Goal: Transaction & Acquisition: Purchase product/service

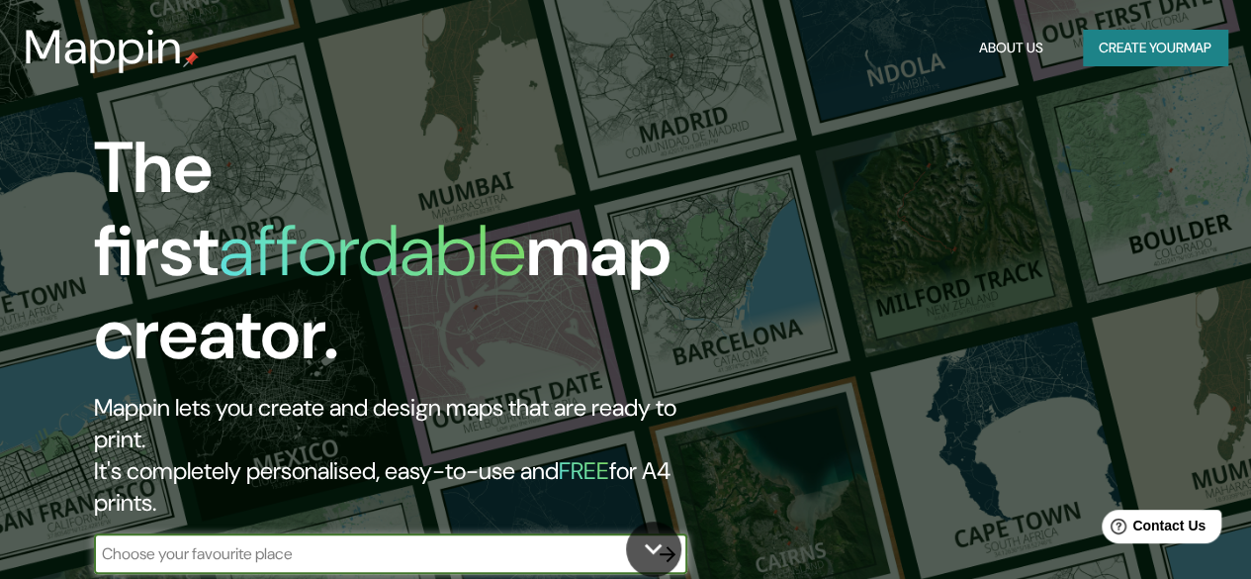
click at [570, 542] on input "text" at bounding box center [371, 553] width 554 height 23
click at [595, 542] on input "text" at bounding box center [371, 553] width 554 height 23
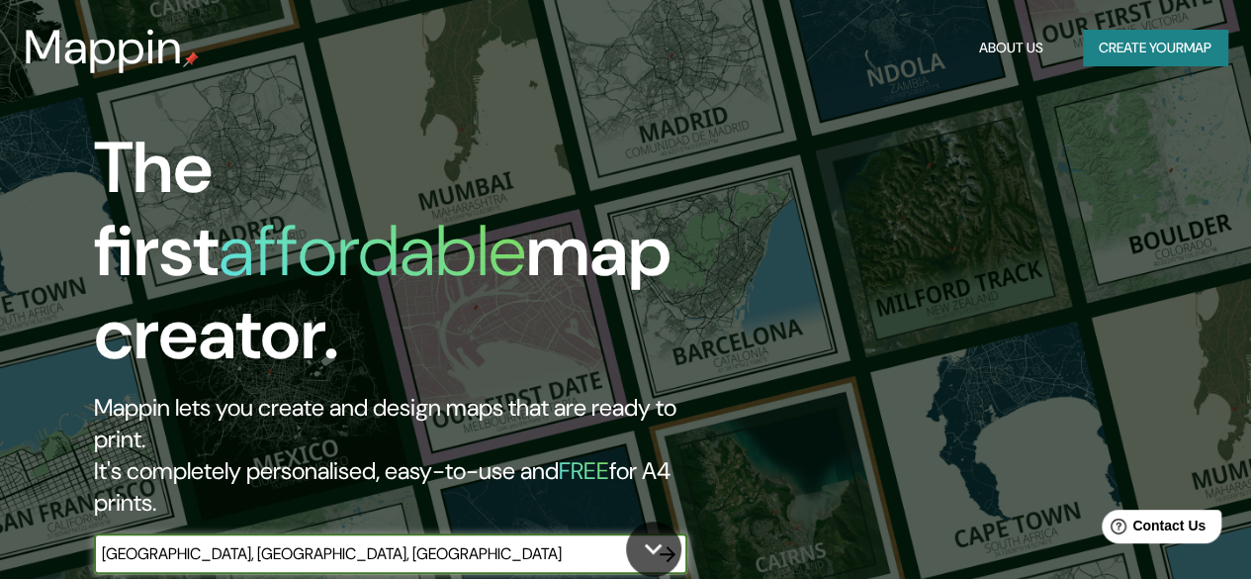
drag, startPoint x: 473, startPoint y: 448, endPoint x: 89, endPoint y: 474, distance: 384.7
click at [89, 474] on div "The first affordable map creator. Mappin lets you create and design maps that a…" at bounding box center [407, 360] width 751 height 467
type input "[GEOGRAPHIC_DATA], [GEOGRAPHIC_DATA], [GEOGRAPHIC_DATA]"
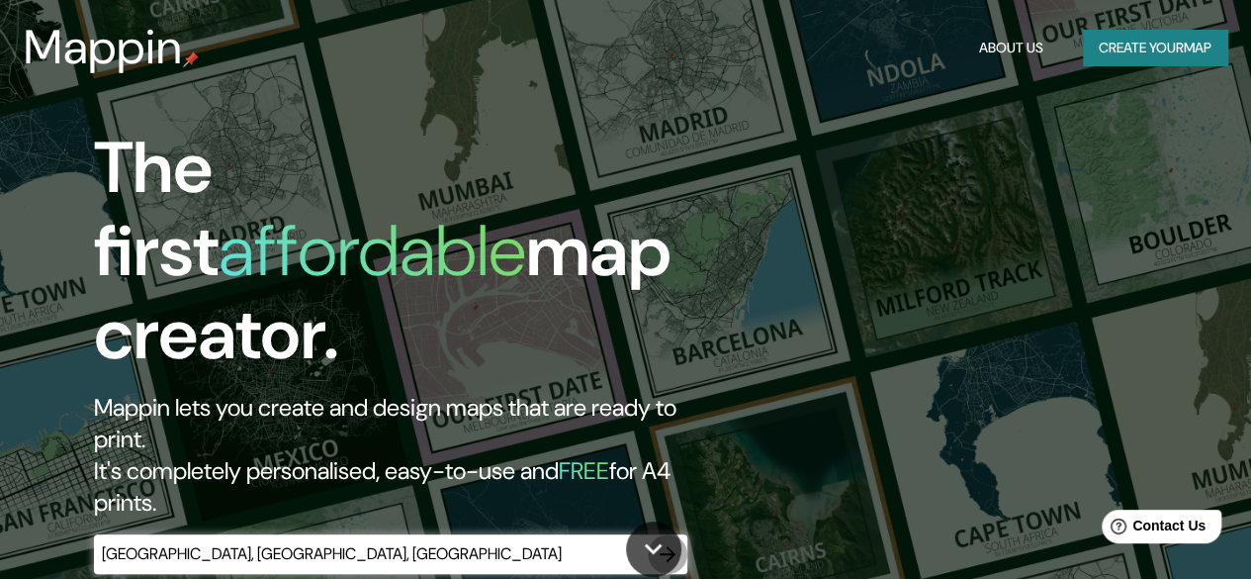
click at [661, 542] on icon "button" at bounding box center [668, 554] width 24 height 24
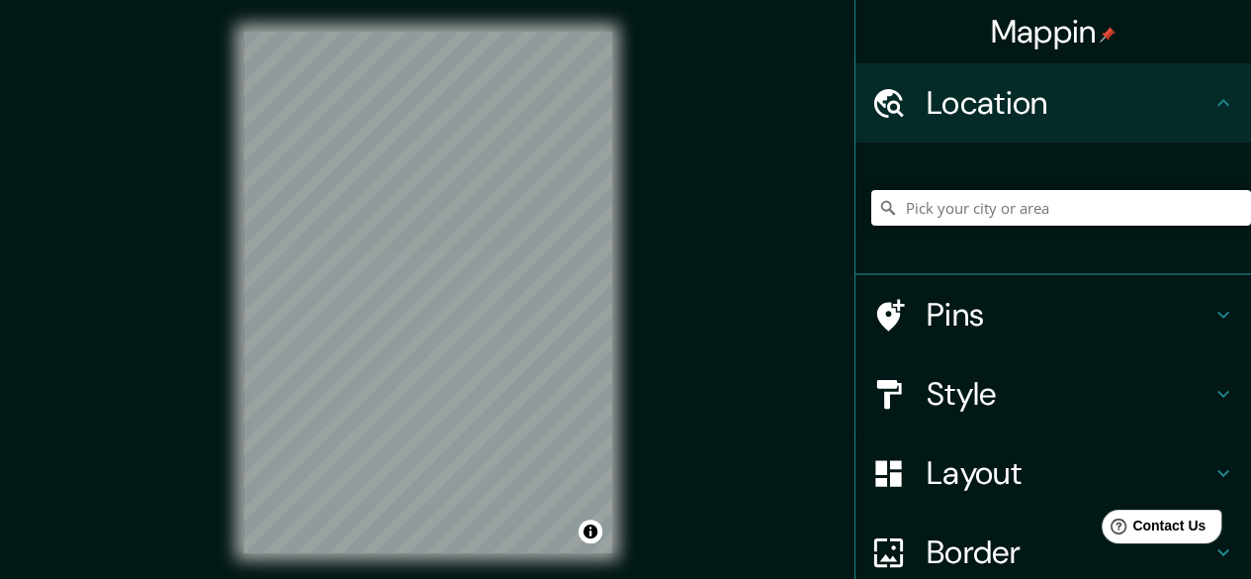
scroll to position [129, 0]
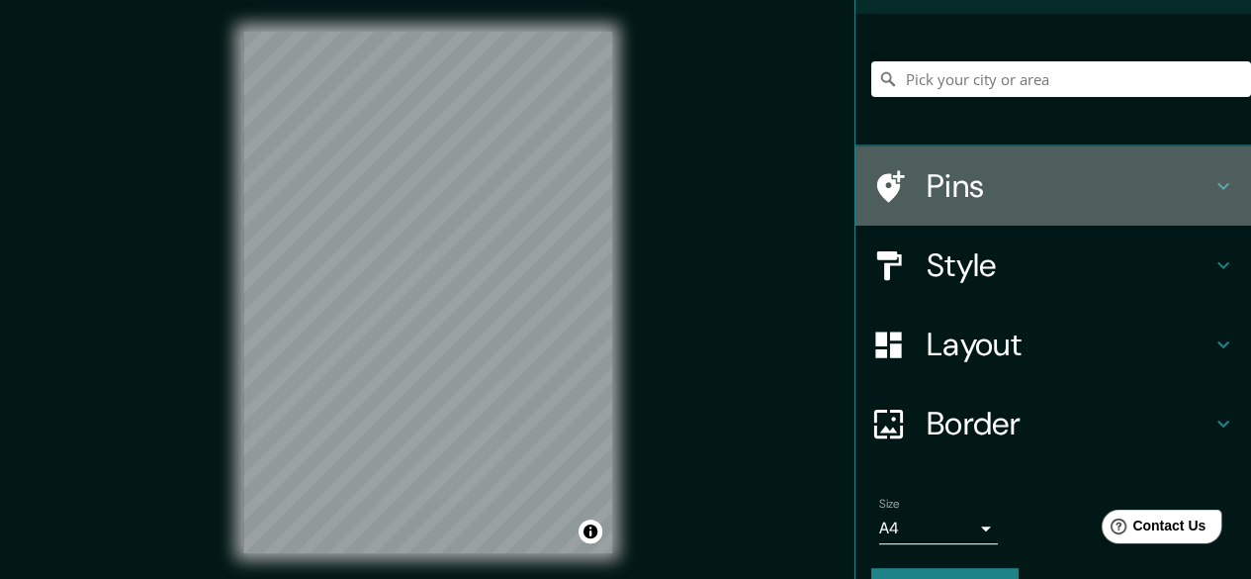
click at [1064, 188] on h4 "Pins" at bounding box center [1069, 186] width 285 height 40
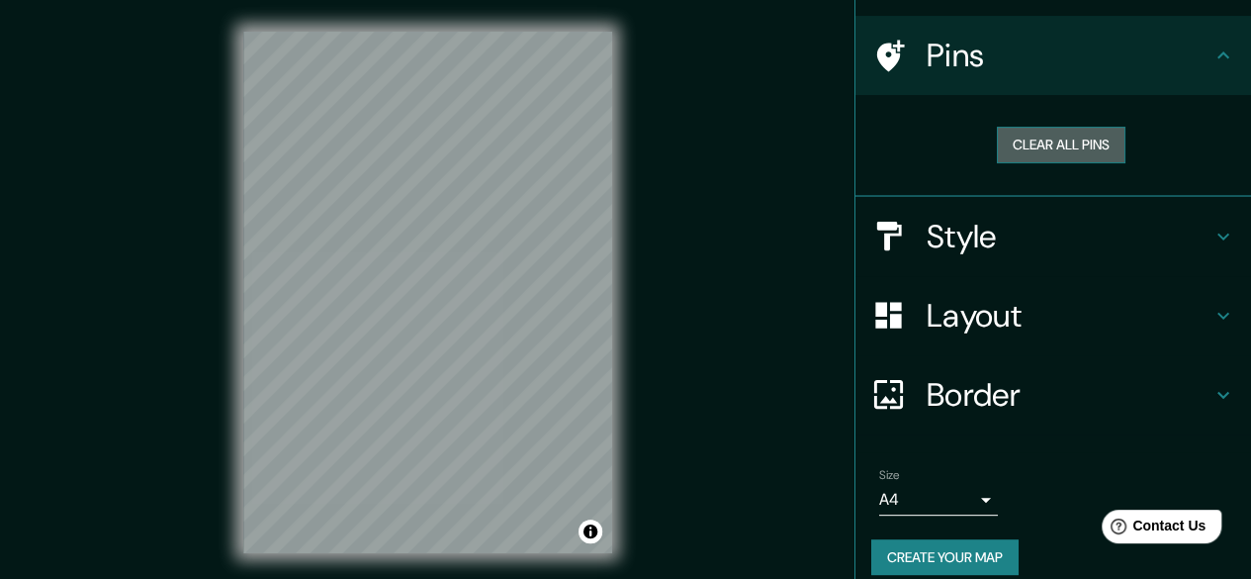
click at [1062, 153] on button "Clear all pins" at bounding box center [1061, 145] width 129 height 37
click at [1054, 140] on button "Clear all pins" at bounding box center [1061, 145] width 129 height 37
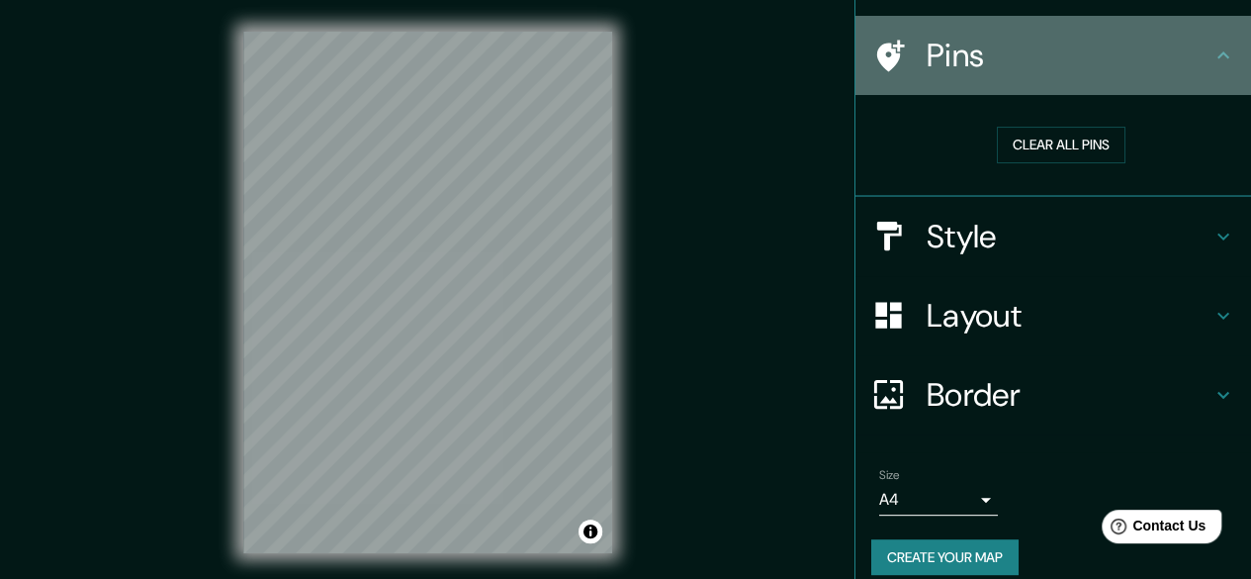
click at [1108, 58] on h4 "Pins" at bounding box center [1069, 56] width 285 height 40
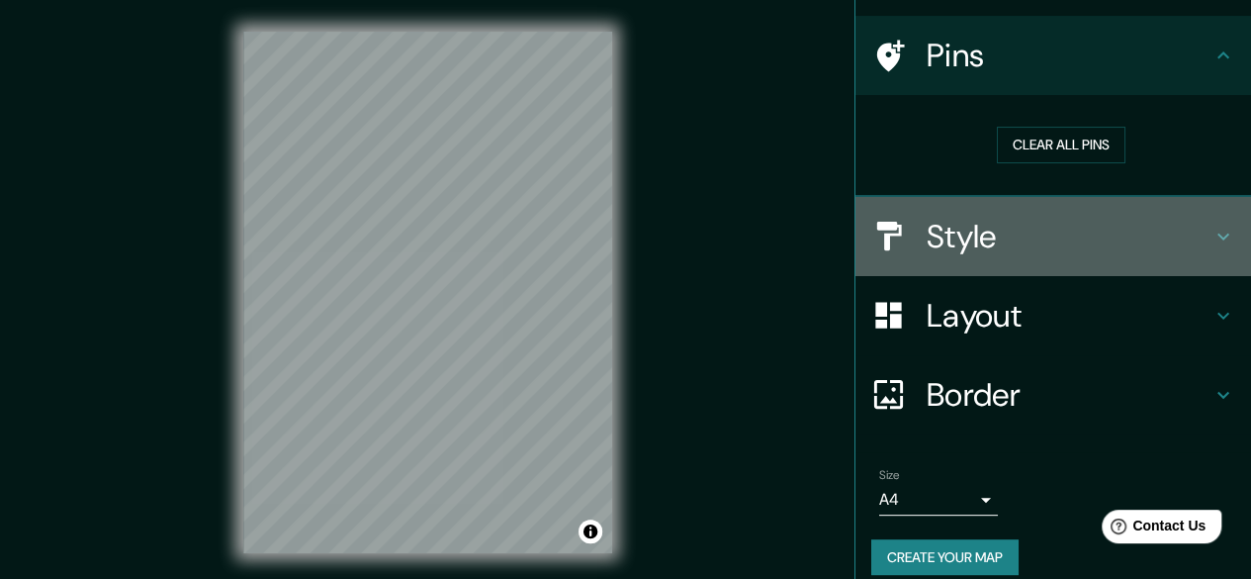
click at [1010, 239] on h4 "Style" at bounding box center [1069, 237] width 285 height 40
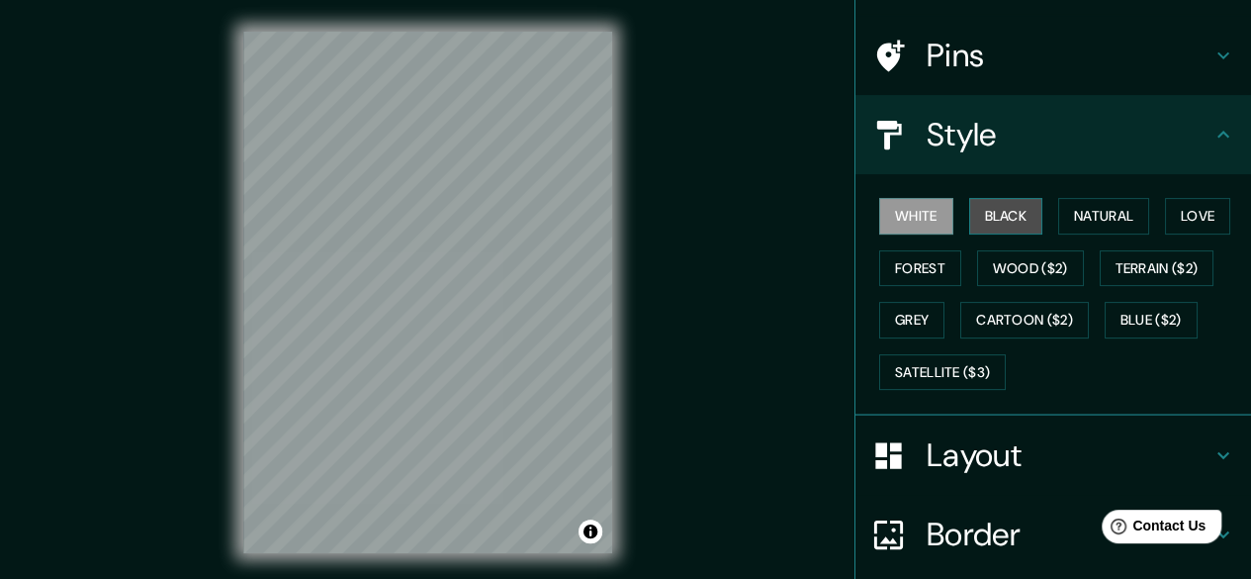
click at [995, 219] on button "Black" at bounding box center [1006, 216] width 74 height 37
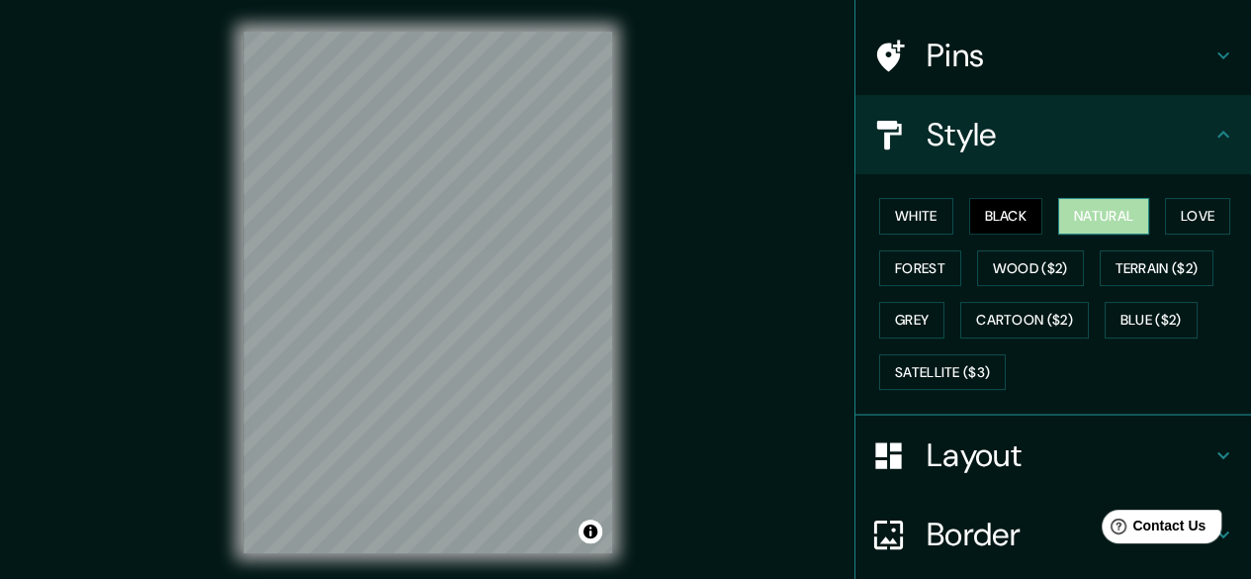
click at [1102, 217] on button "Natural" at bounding box center [1103, 216] width 91 height 37
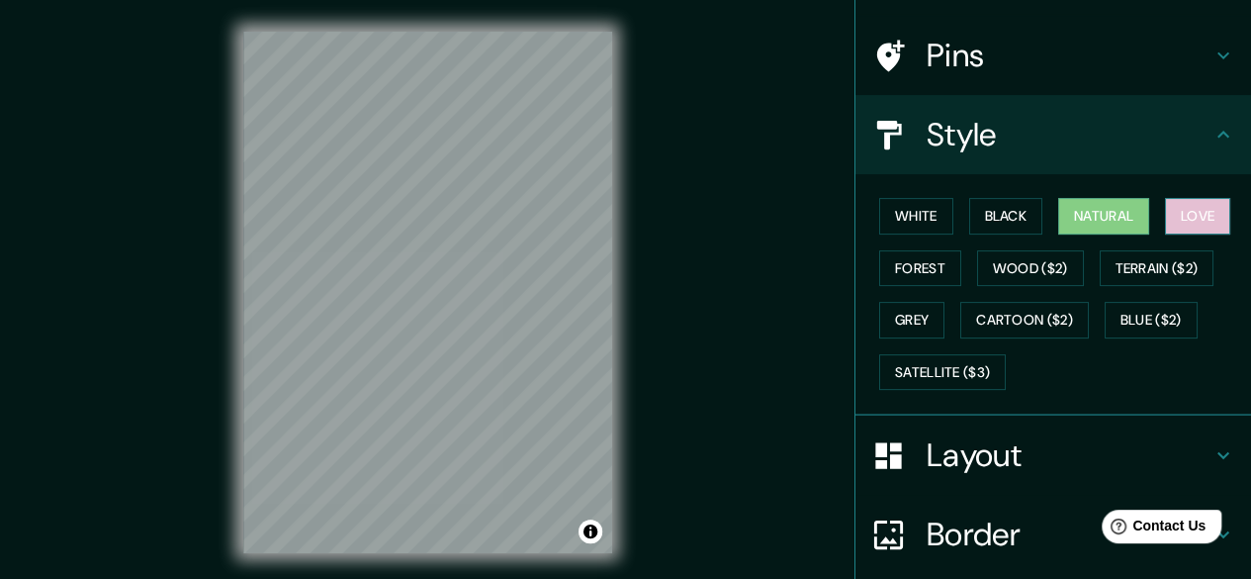
click at [1185, 222] on button "Love" at bounding box center [1197, 216] width 65 height 37
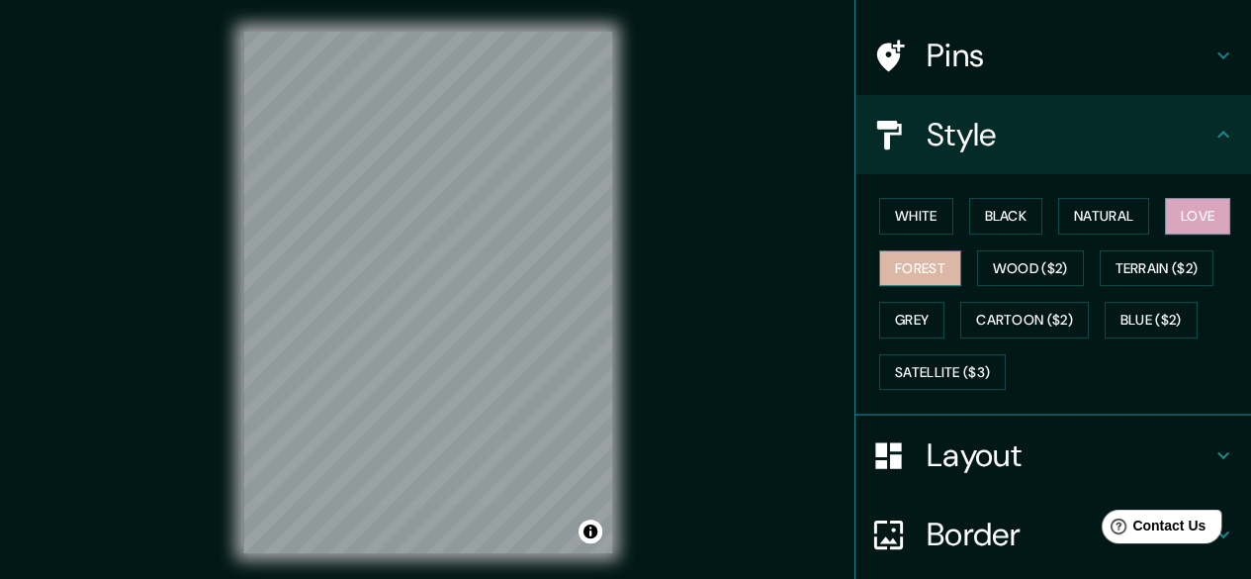
click at [923, 268] on button "Forest" at bounding box center [920, 268] width 82 height 37
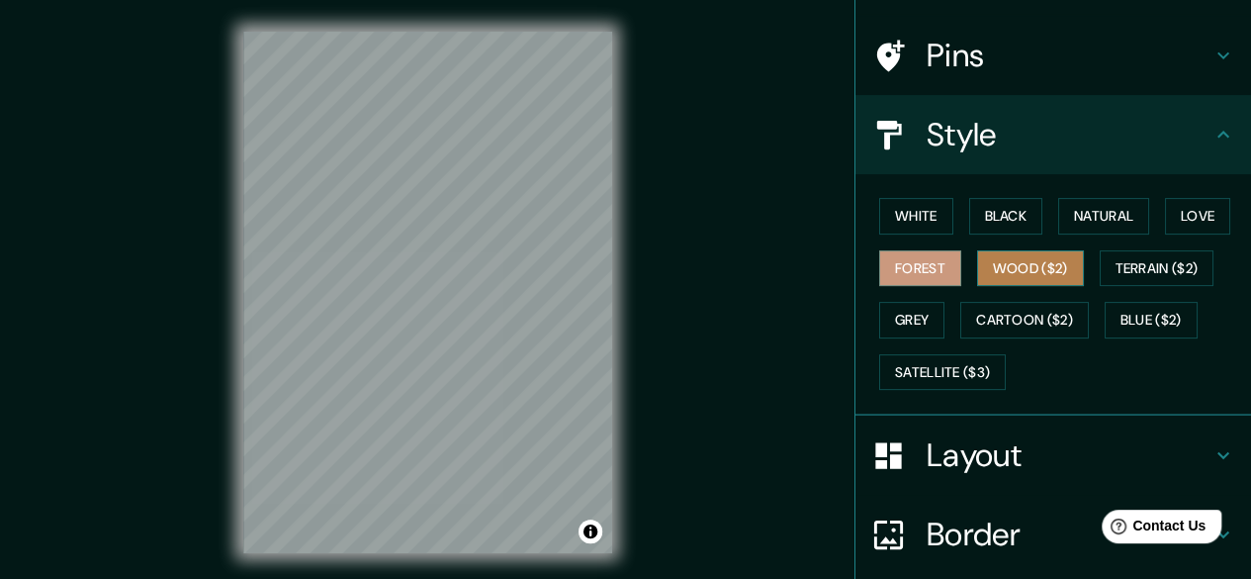
click at [995, 276] on button "Wood ($2)" at bounding box center [1030, 268] width 107 height 37
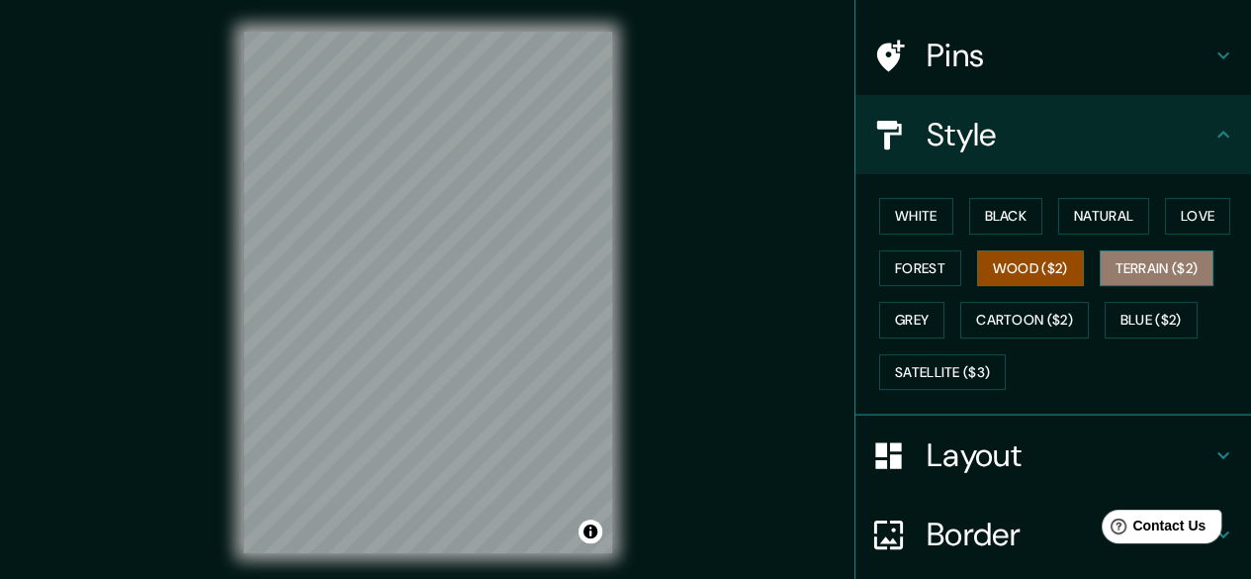
click at [1153, 275] on button "Terrain ($2)" at bounding box center [1157, 268] width 115 height 37
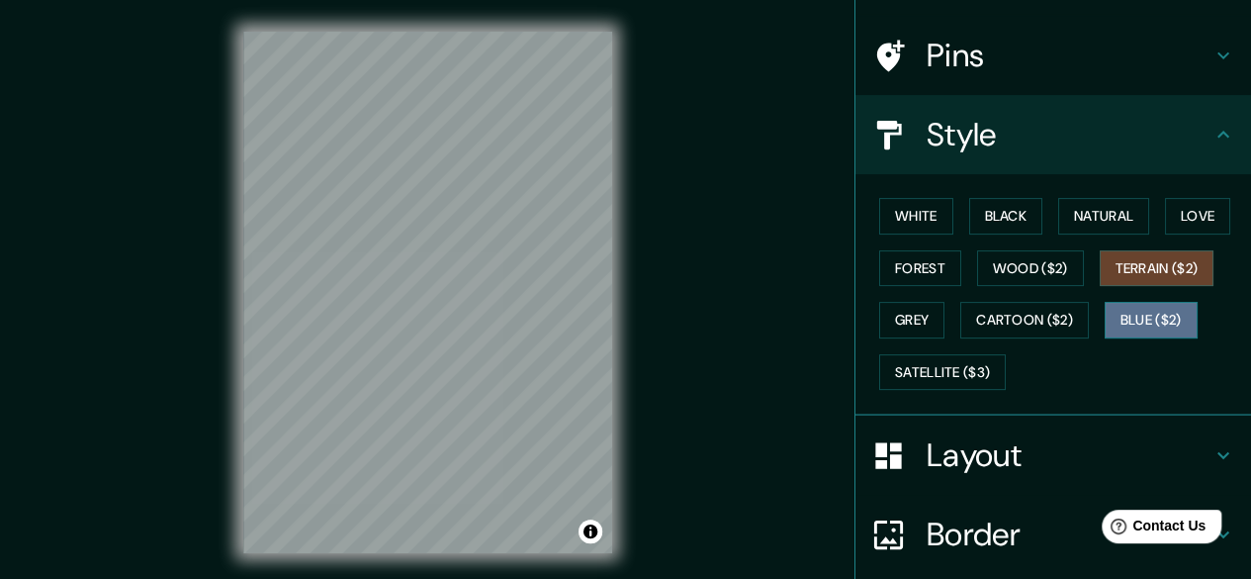
click at [1139, 321] on button "Blue ($2)" at bounding box center [1151, 320] width 93 height 37
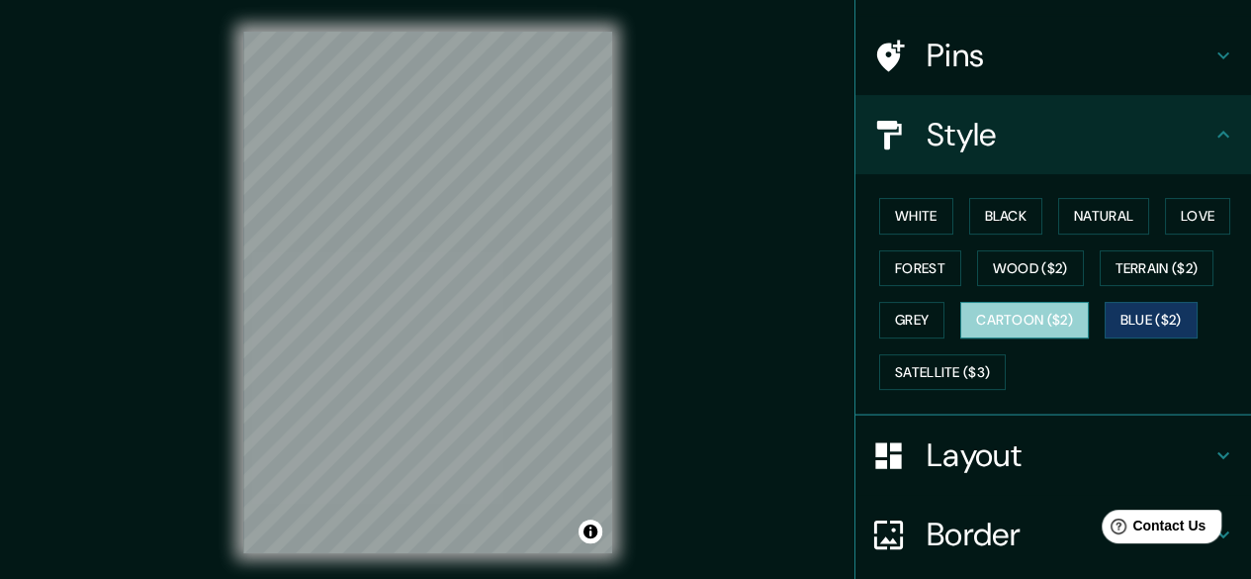
click at [1049, 312] on button "Cartoon ($2)" at bounding box center [1024, 320] width 129 height 37
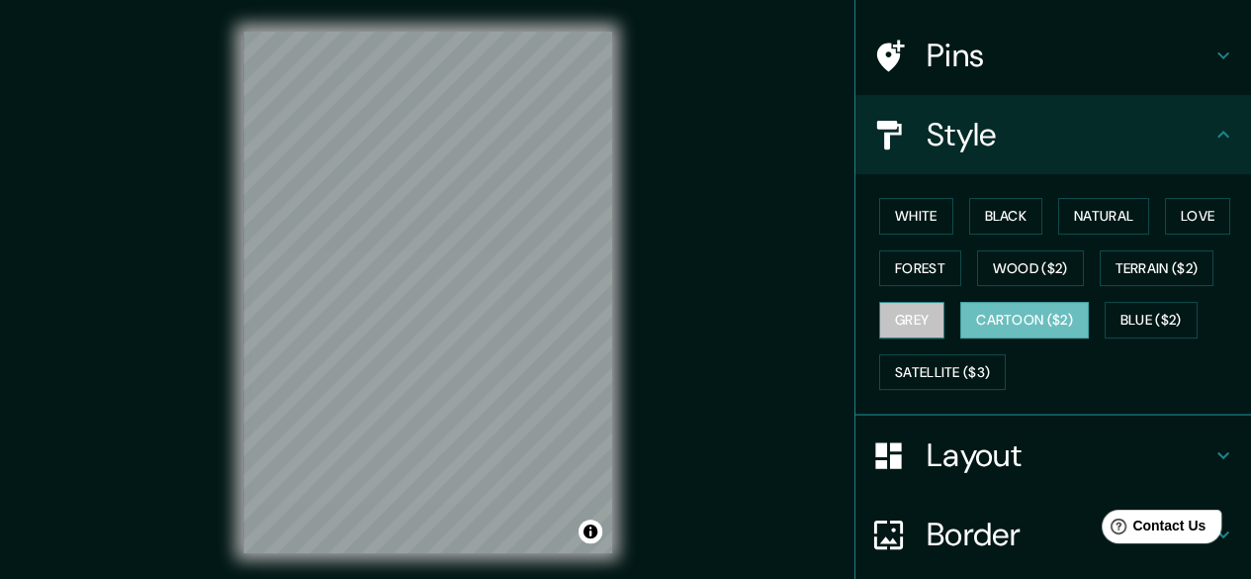
click at [879, 314] on button "Grey" at bounding box center [911, 320] width 65 height 37
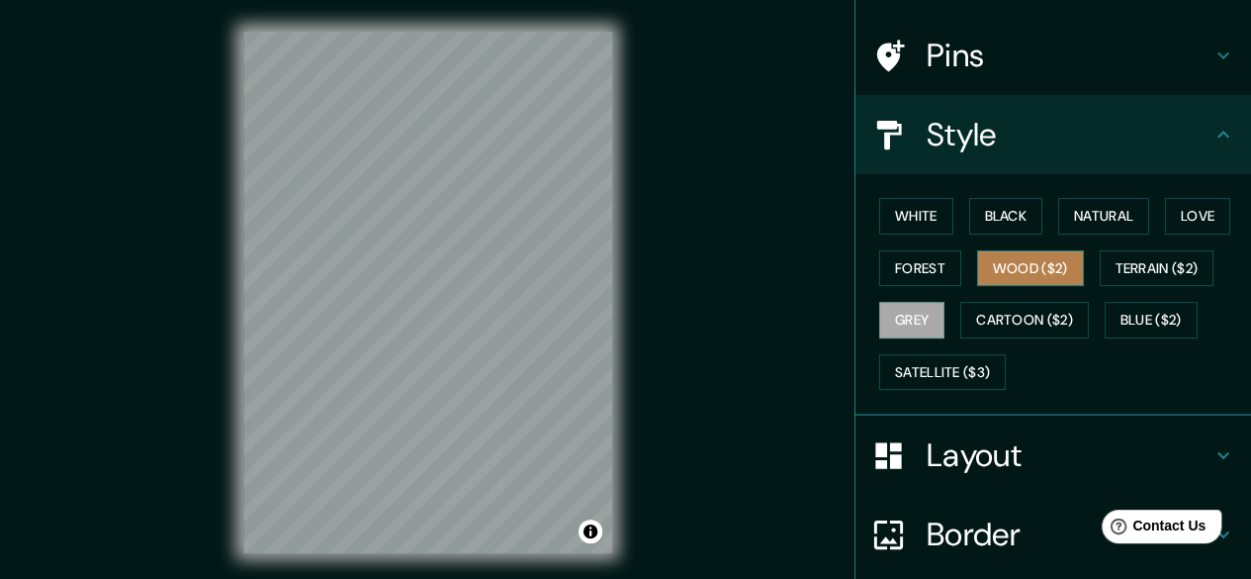
click at [1013, 277] on button "Wood ($2)" at bounding box center [1030, 268] width 107 height 37
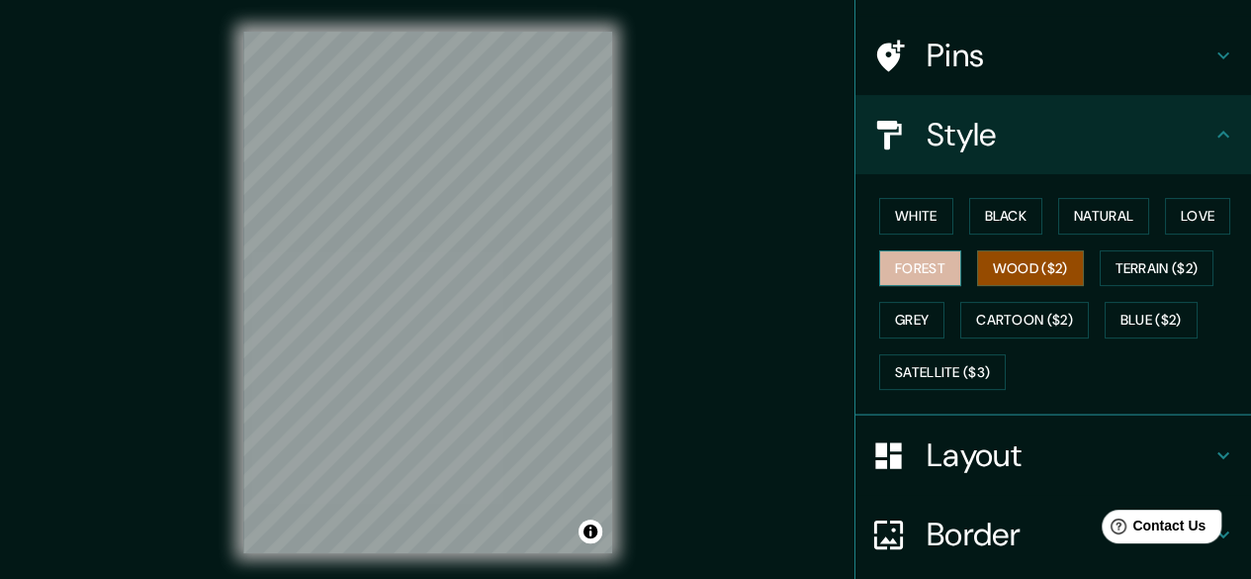
click at [918, 267] on button "Forest" at bounding box center [920, 268] width 82 height 37
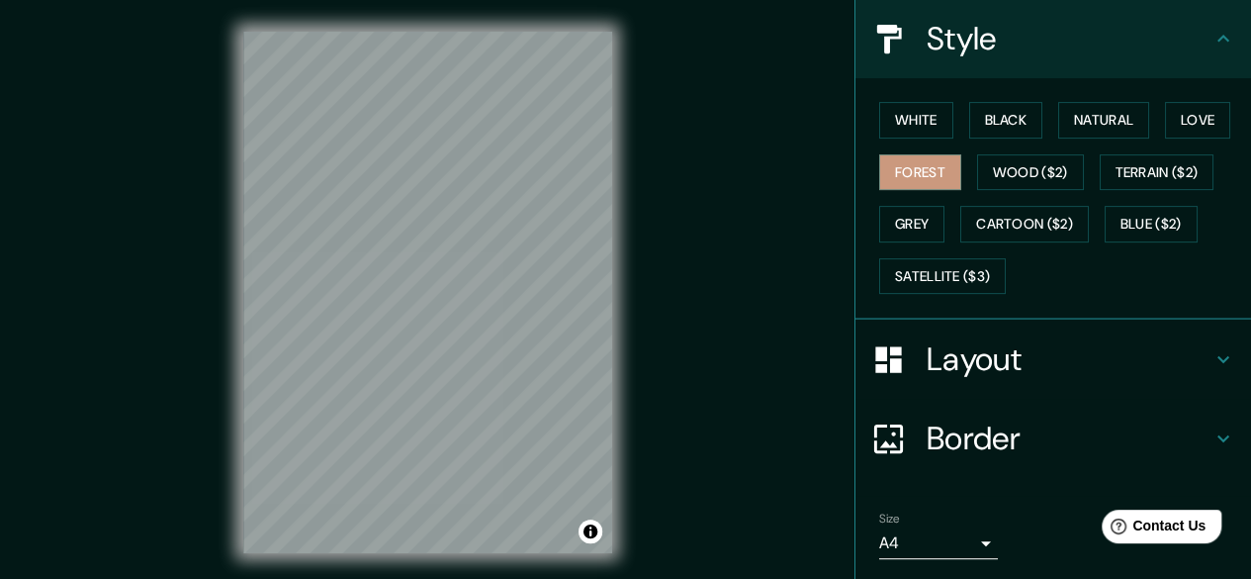
scroll to position [226, 0]
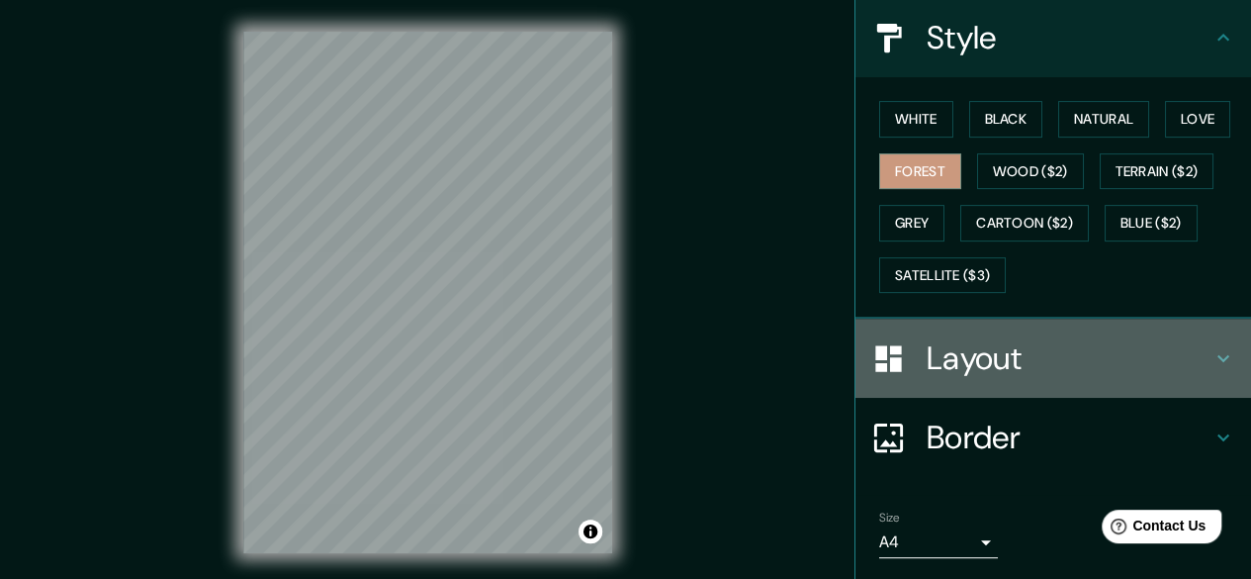
click at [1060, 367] on h4 "Layout" at bounding box center [1069, 358] width 285 height 40
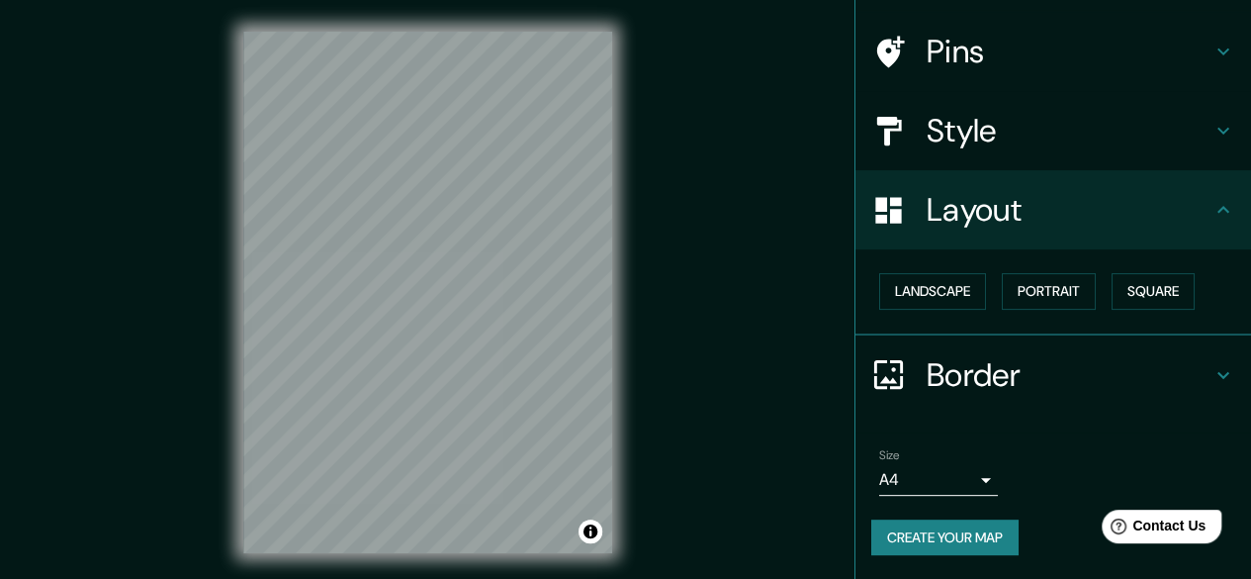
scroll to position [131, 0]
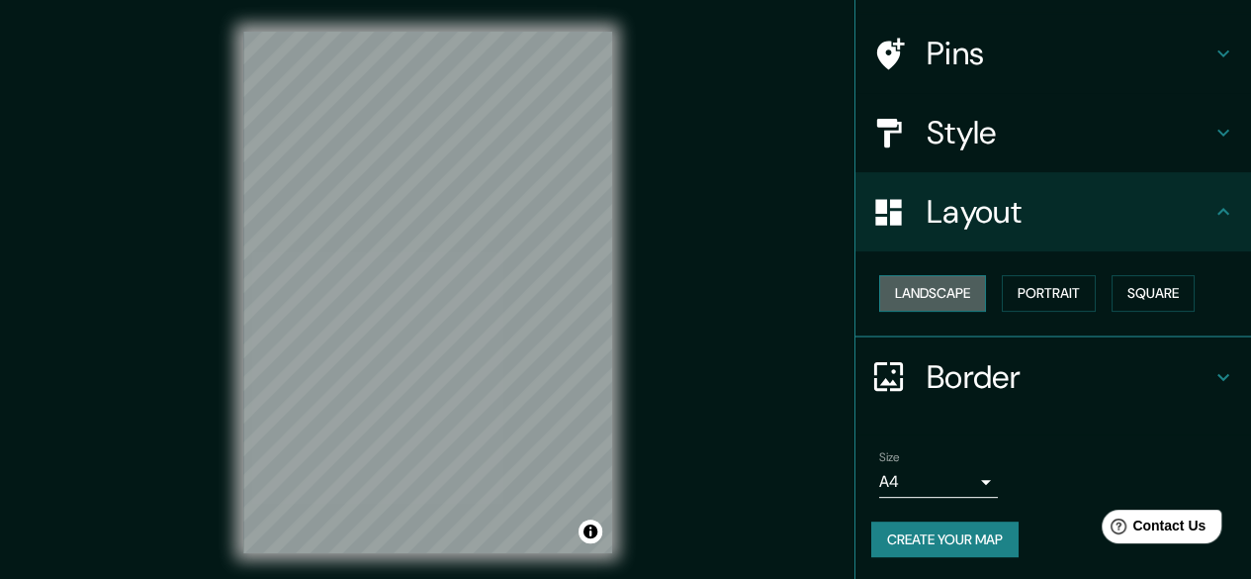
click at [922, 288] on button "Landscape" at bounding box center [932, 293] width 107 height 37
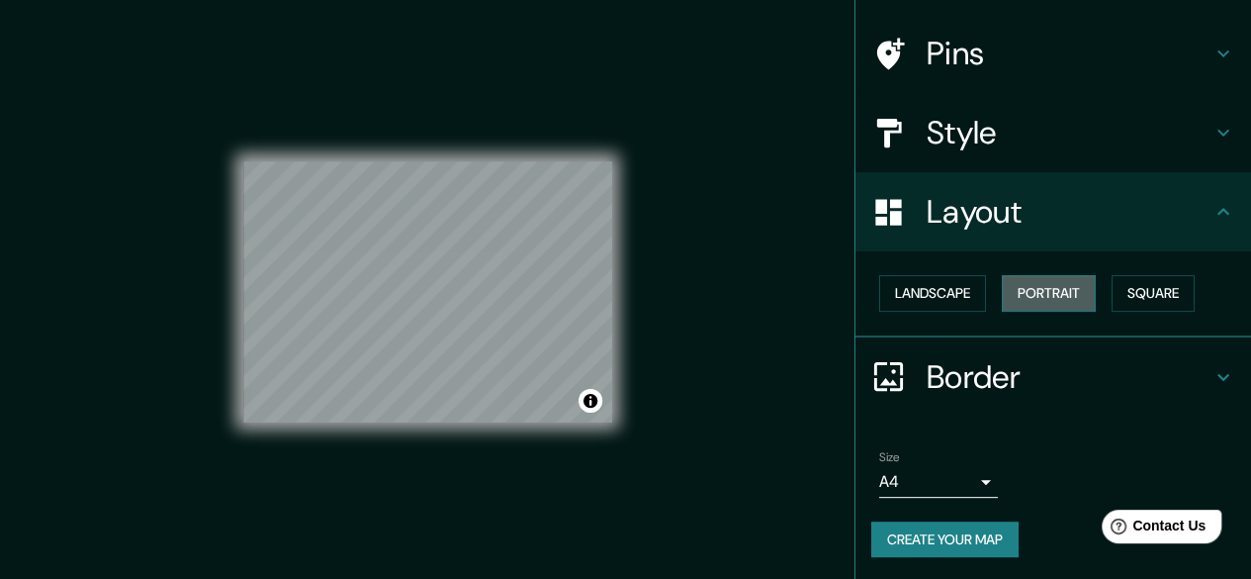
click at [1042, 301] on button "Portrait" at bounding box center [1049, 293] width 94 height 37
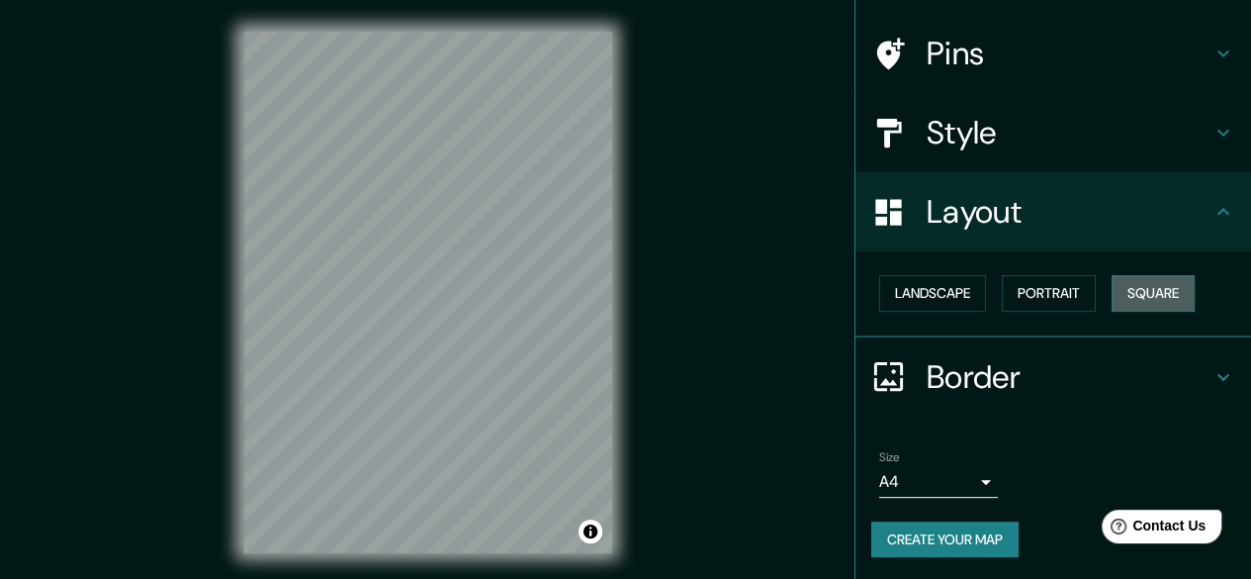
click at [1143, 301] on button "Square" at bounding box center [1153, 293] width 83 height 37
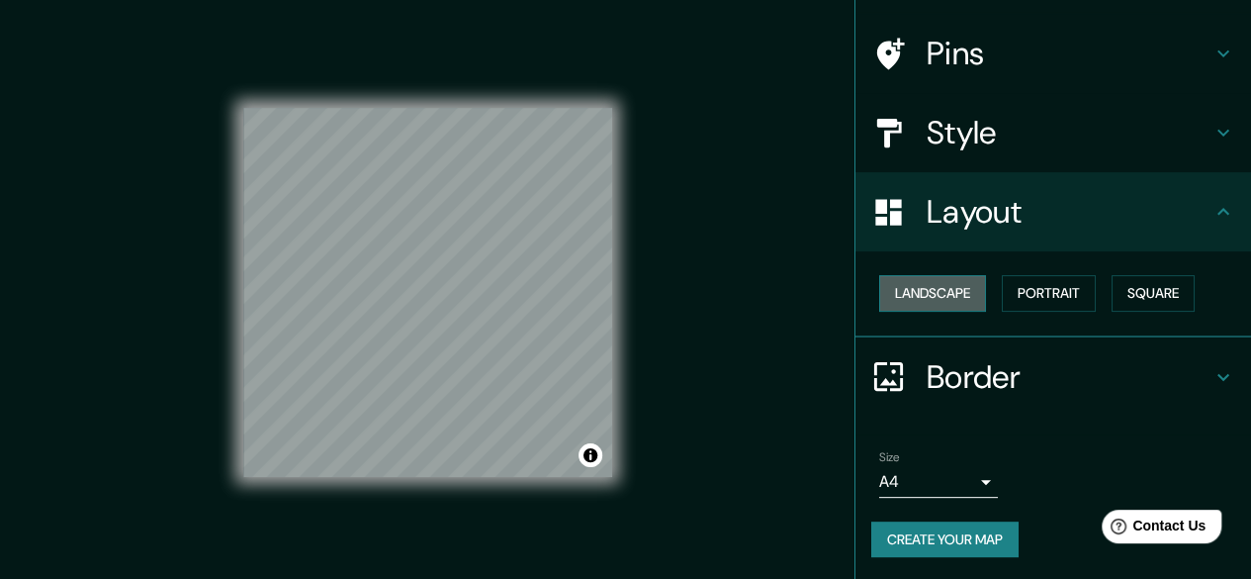
click at [918, 300] on button "Landscape" at bounding box center [932, 293] width 107 height 37
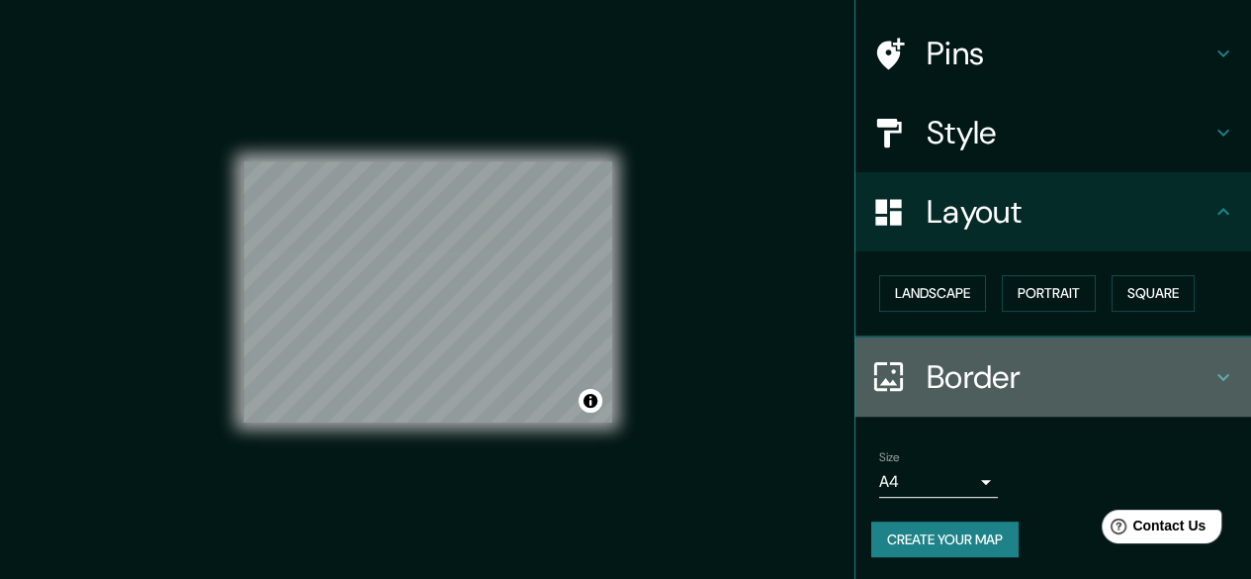
click at [953, 371] on h4 "Border" at bounding box center [1069, 377] width 285 height 40
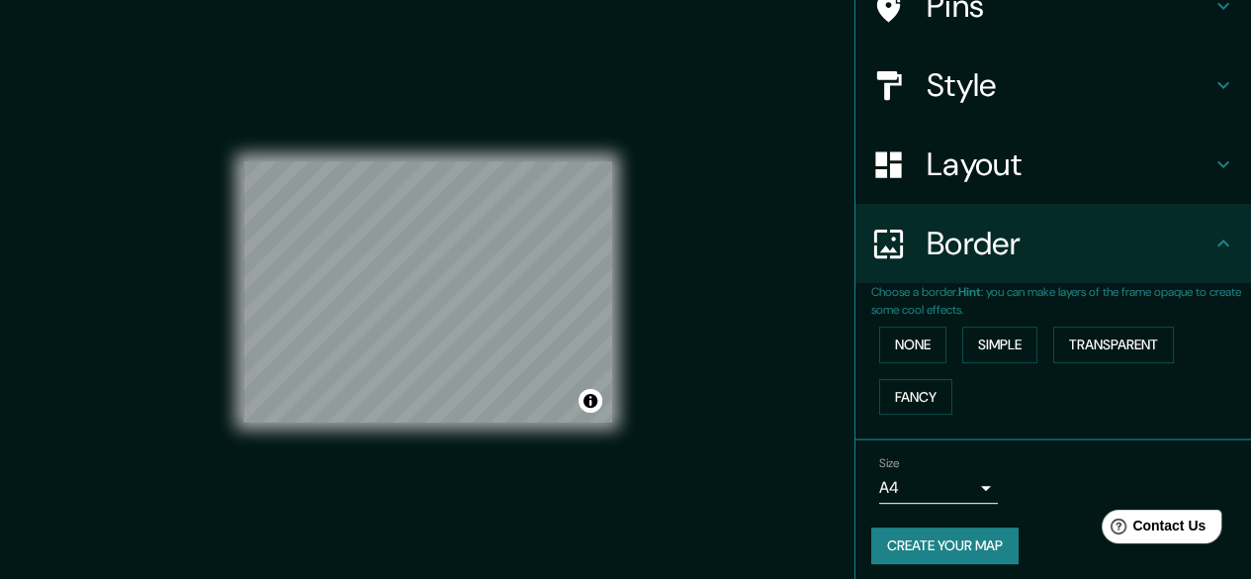
scroll to position [180, 0]
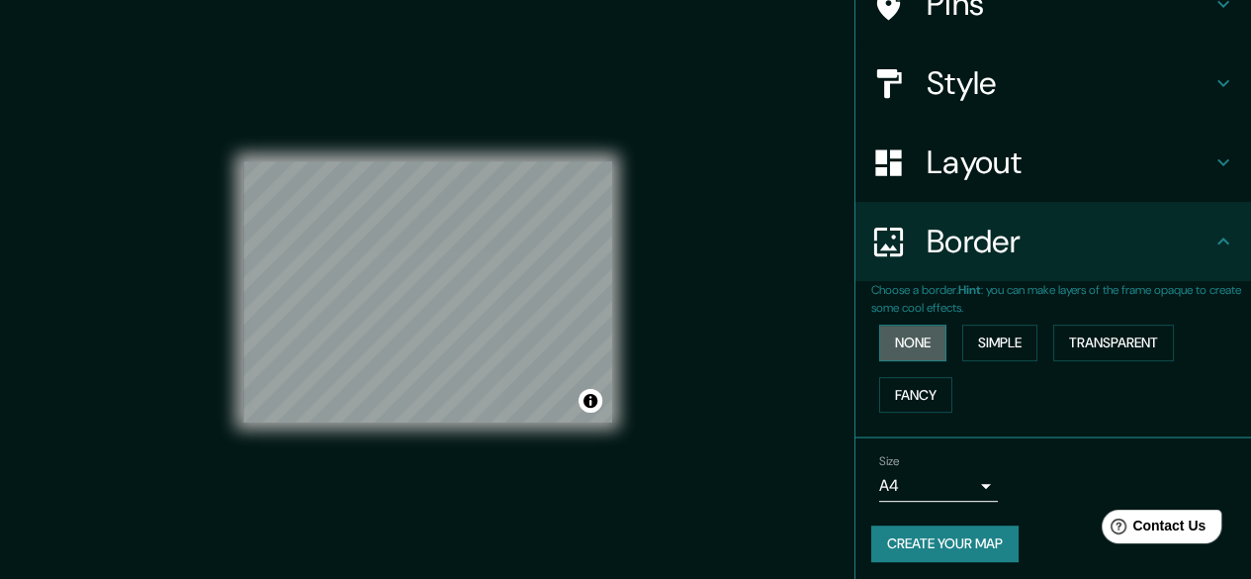
click at [896, 339] on button "None" at bounding box center [912, 342] width 67 height 37
click at [1000, 346] on button "Simple" at bounding box center [999, 342] width 75 height 37
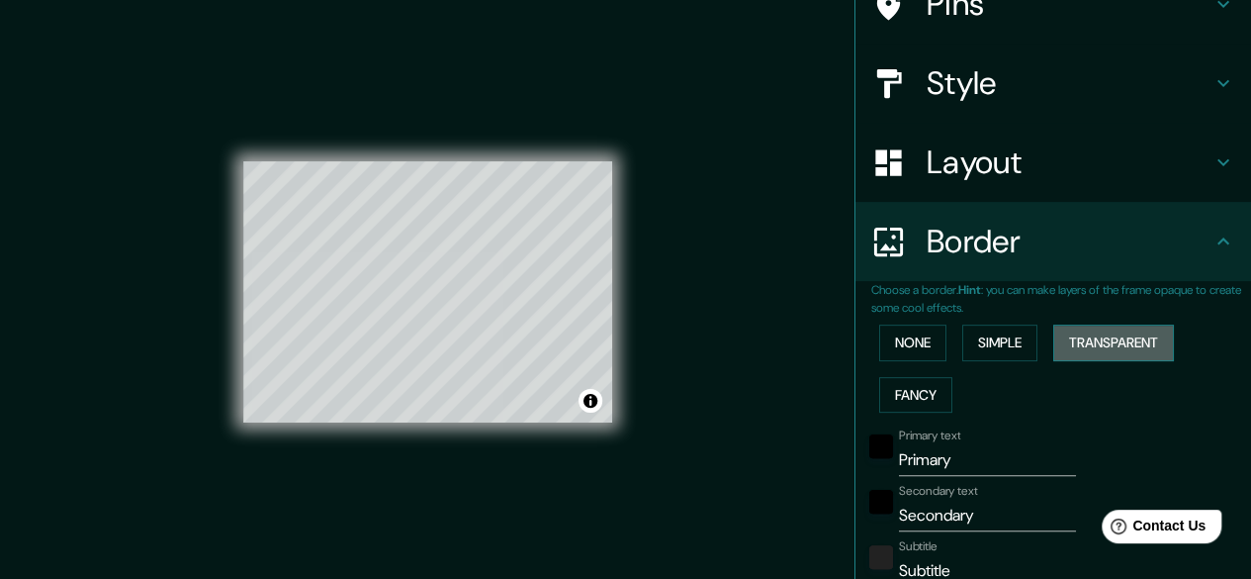
click at [1100, 347] on button "Transparent" at bounding box center [1113, 342] width 121 height 37
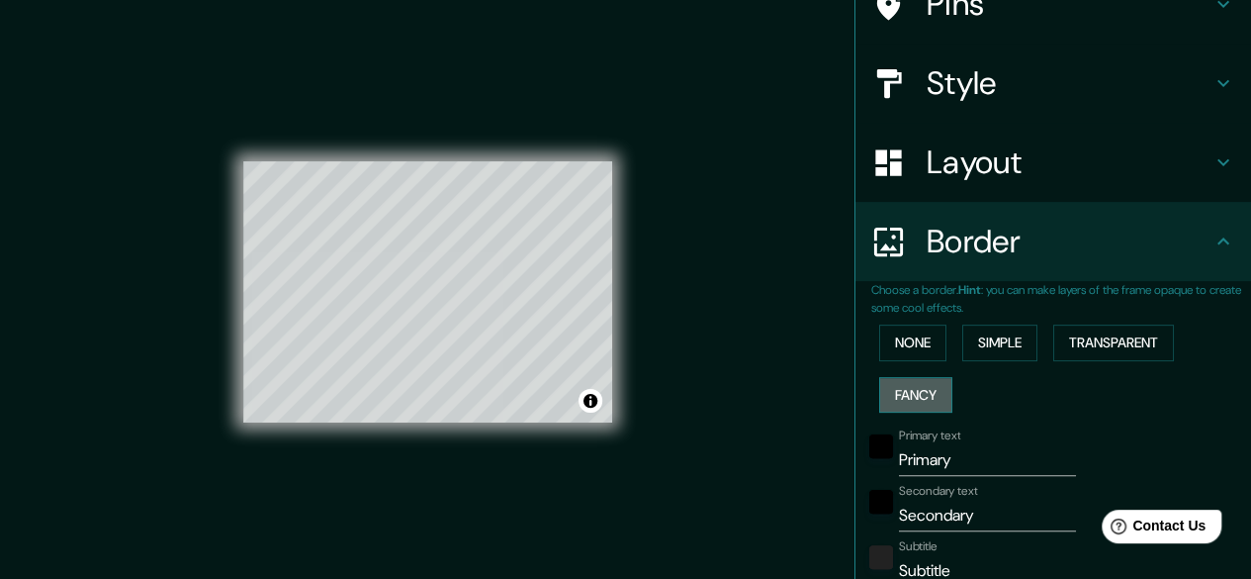
click at [885, 389] on button "Fancy" at bounding box center [915, 395] width 73 height 37
click at [910, 337] on button "None" at bounding box center [912, 342] width 67 height 37
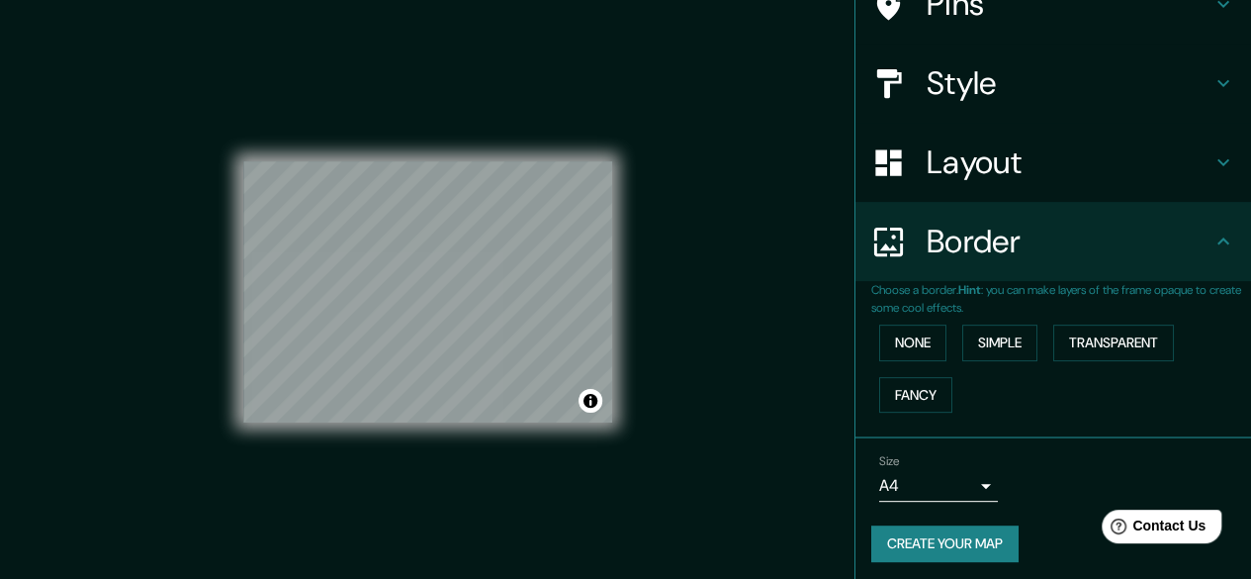
scroll to position [184, 0]
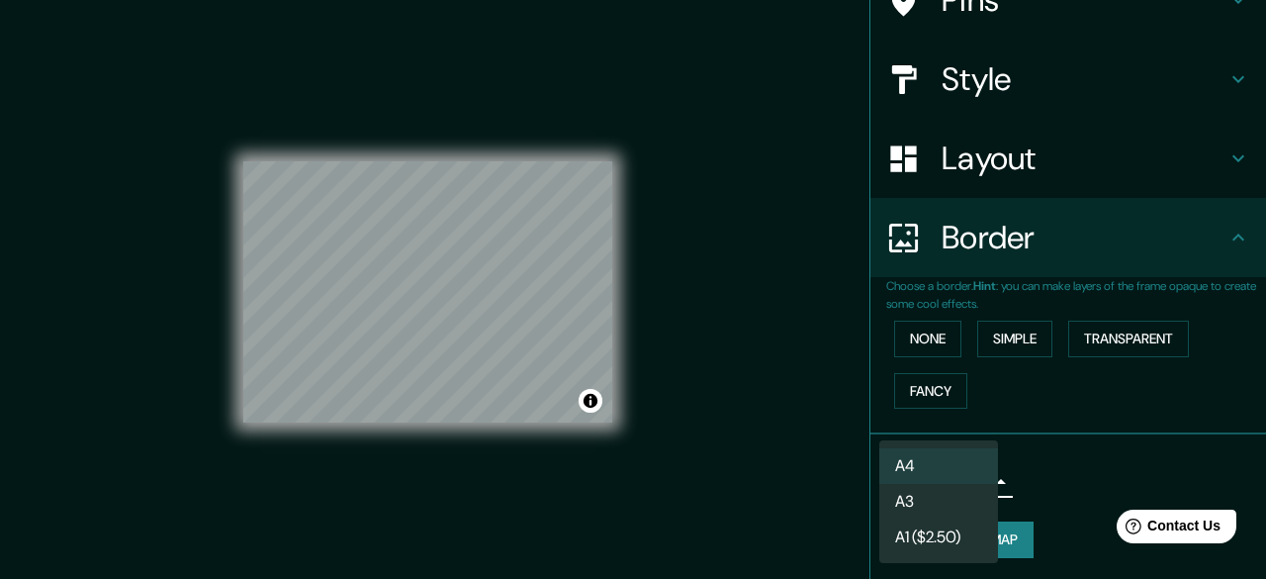
click at [956, 481] on body "Mappin Location Pins Style Layout Border Choose a border. Hint : you can make l…" at bounding box center [633, 289] width 1266 height 579
click at [1072, 458] on div at bounding box center [633, 289] width 1266 height 579
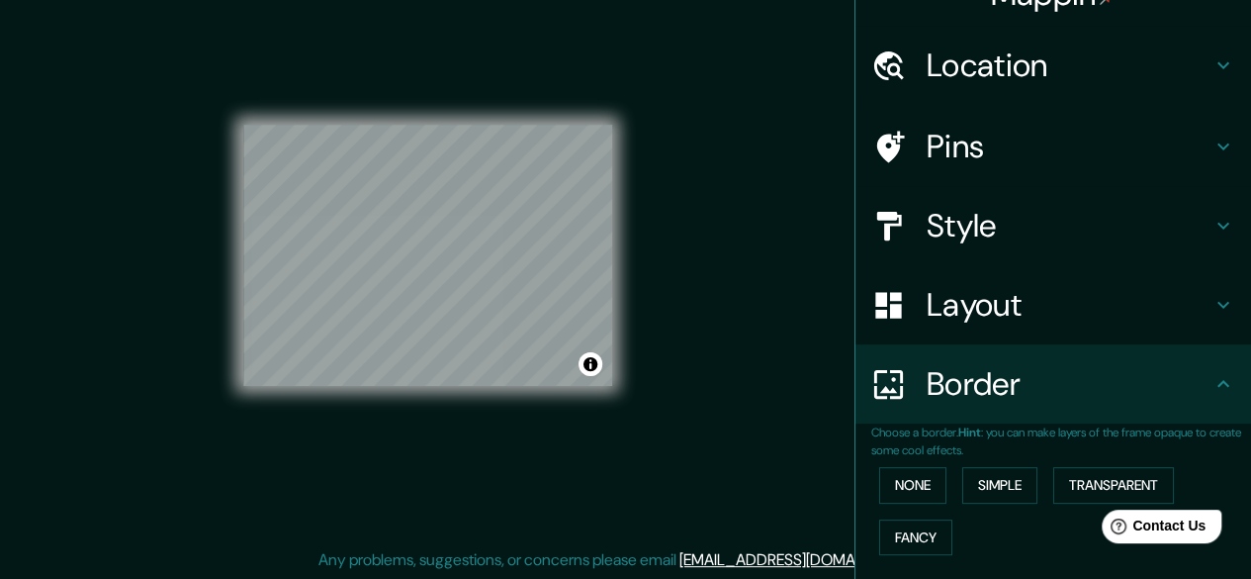
scroll to position [0, 0]
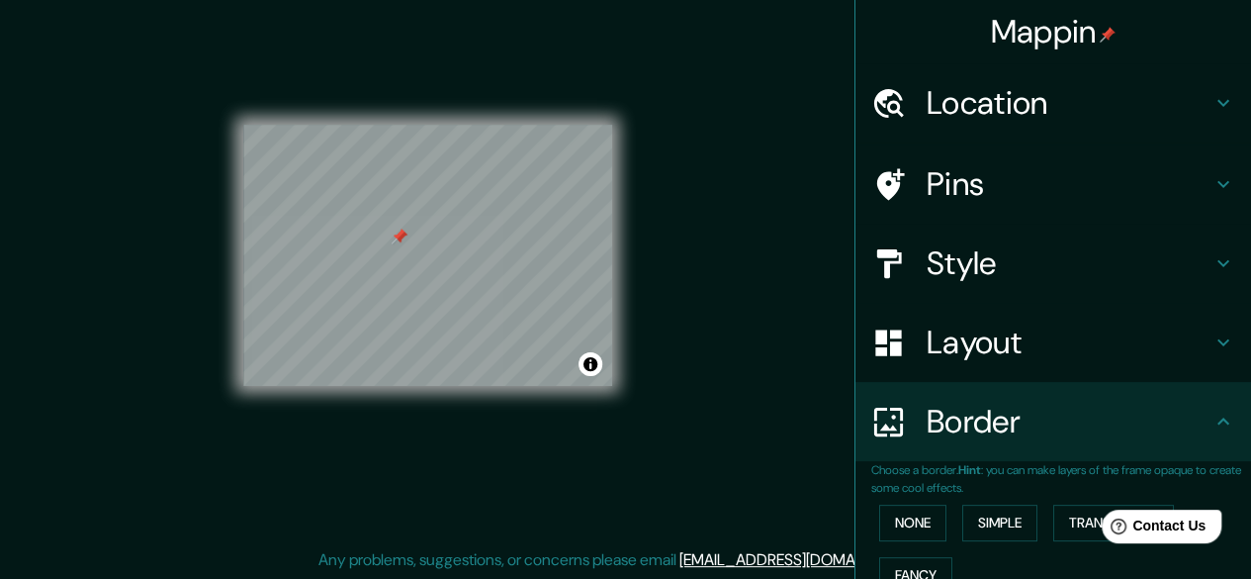
drag, startPoint x: 423, startPoint y: 241, endPoint x: 400, endPoint y: 229, distance: 26.5
click at [400, 229] on div at bounding box center [400, 236] width 16 height 16
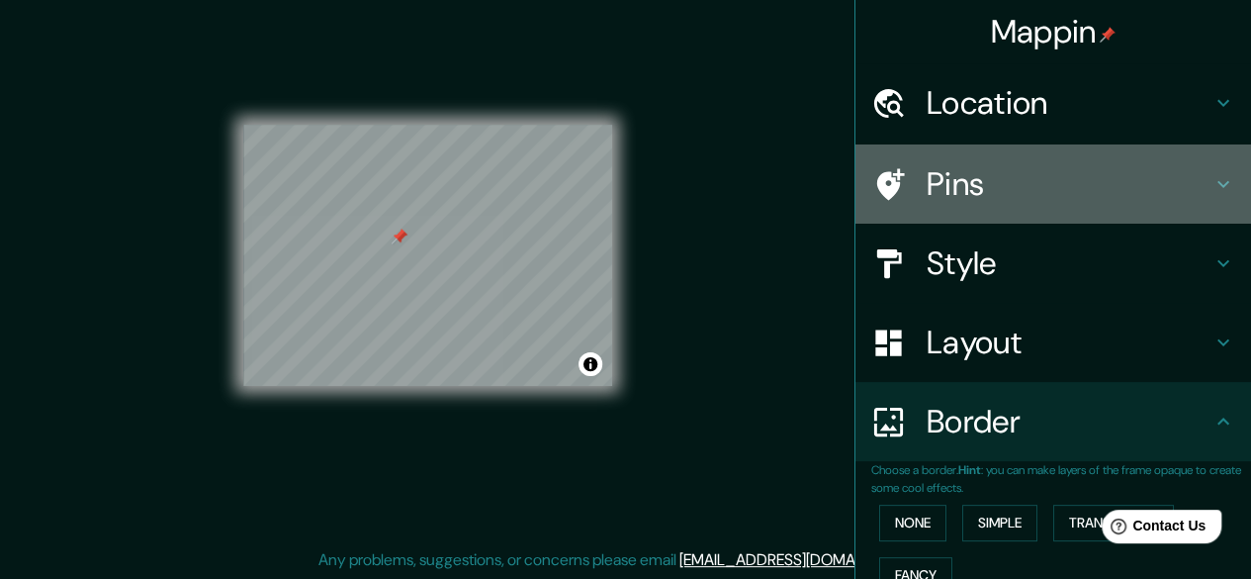
click at [965, 182] on h4 "Pins" at bounding box center [1069, 184] width 285 height 40
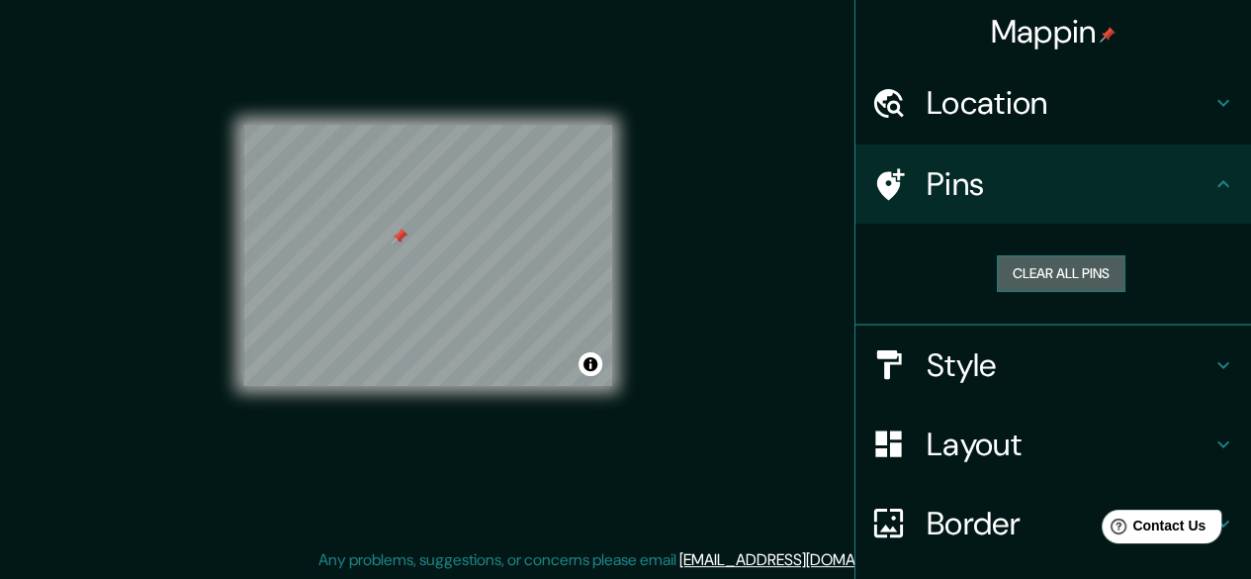
click at [1038, 276] on button "Clear all pins" at bounding box center [1061, 273] width 129 height 37
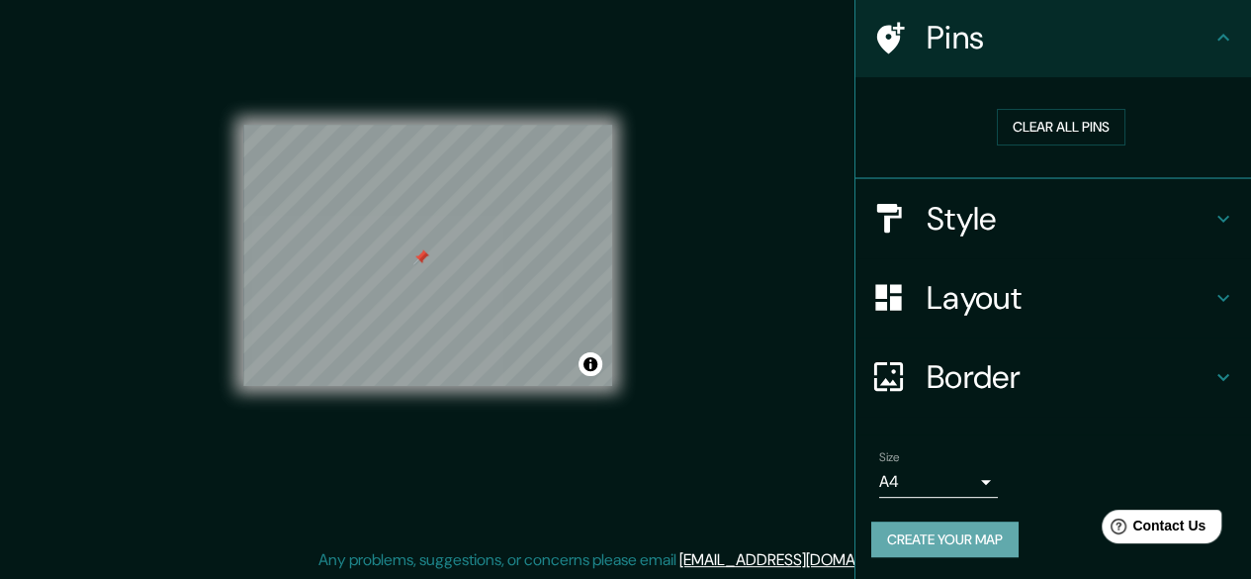
click at [953, 527] on button "Create your map" at bounding box center [944, 539] width 147 height 37
